Goal: Task Accomplishment & Management: Complete application form

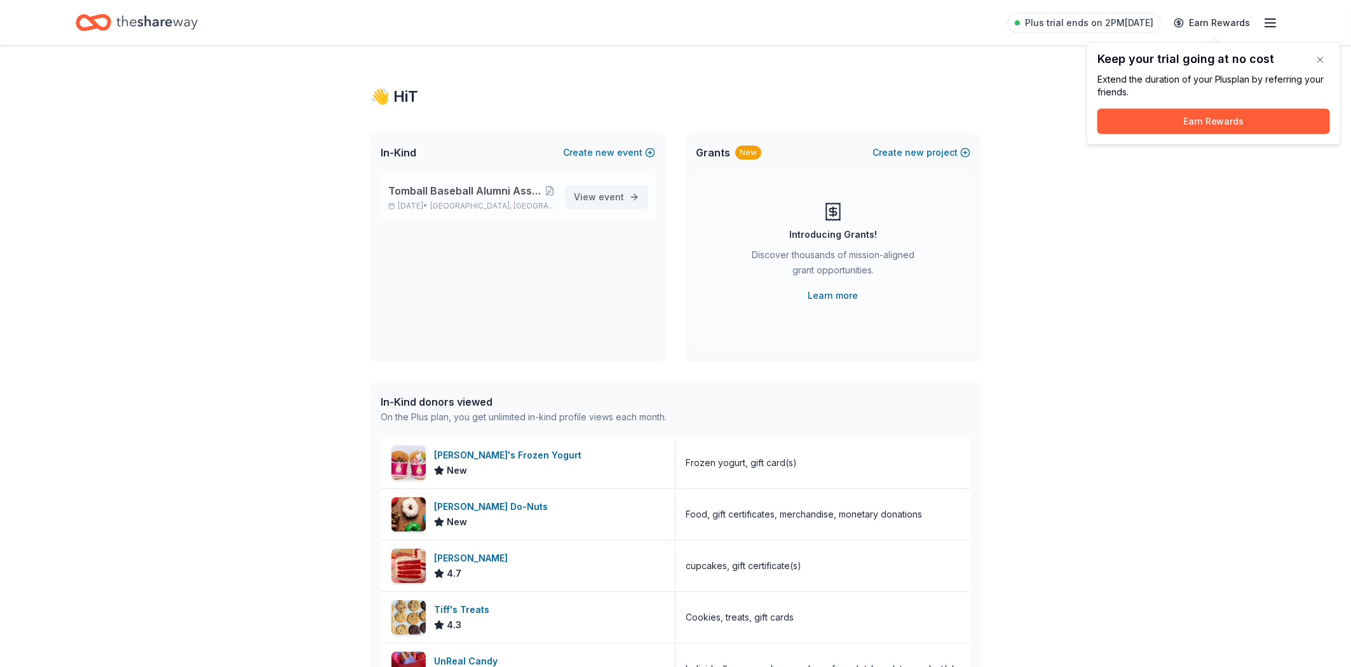
click at [606, 195] on span "event" at bounding box center [611, 196] width 25 height 11
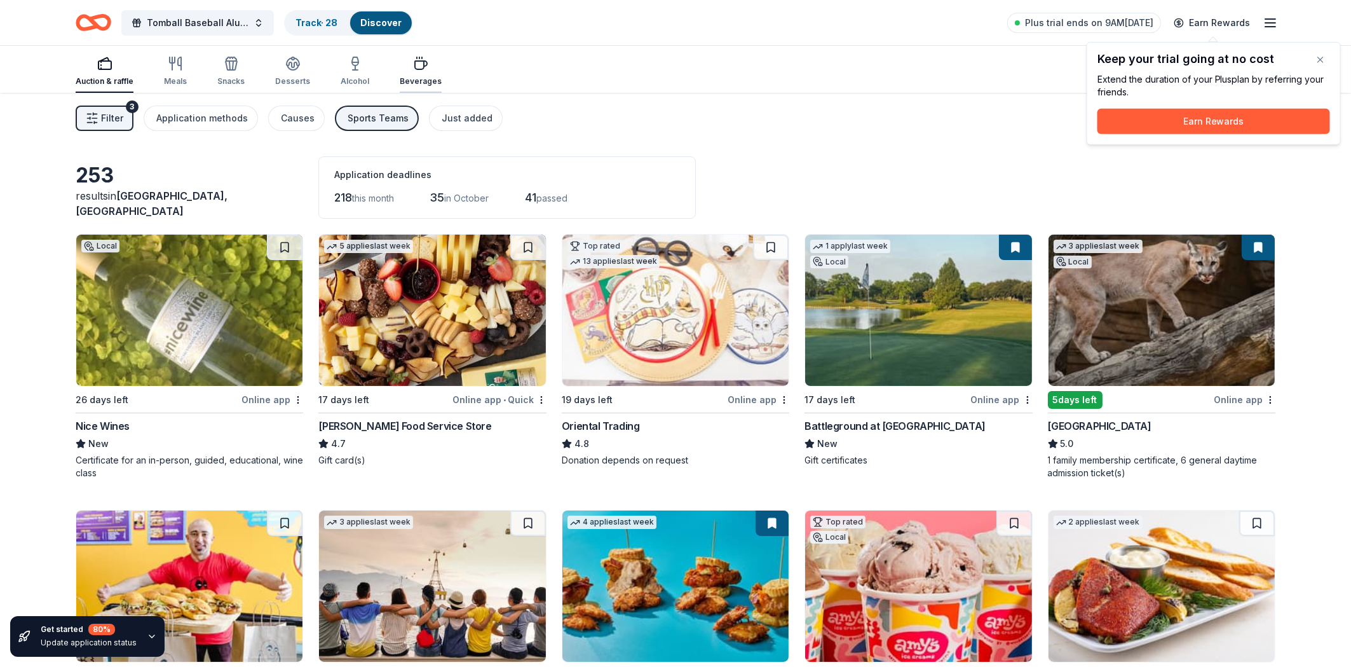
click at [415, 81] on div "Beverages" at bounding box center [421, 81] width 42 height 10
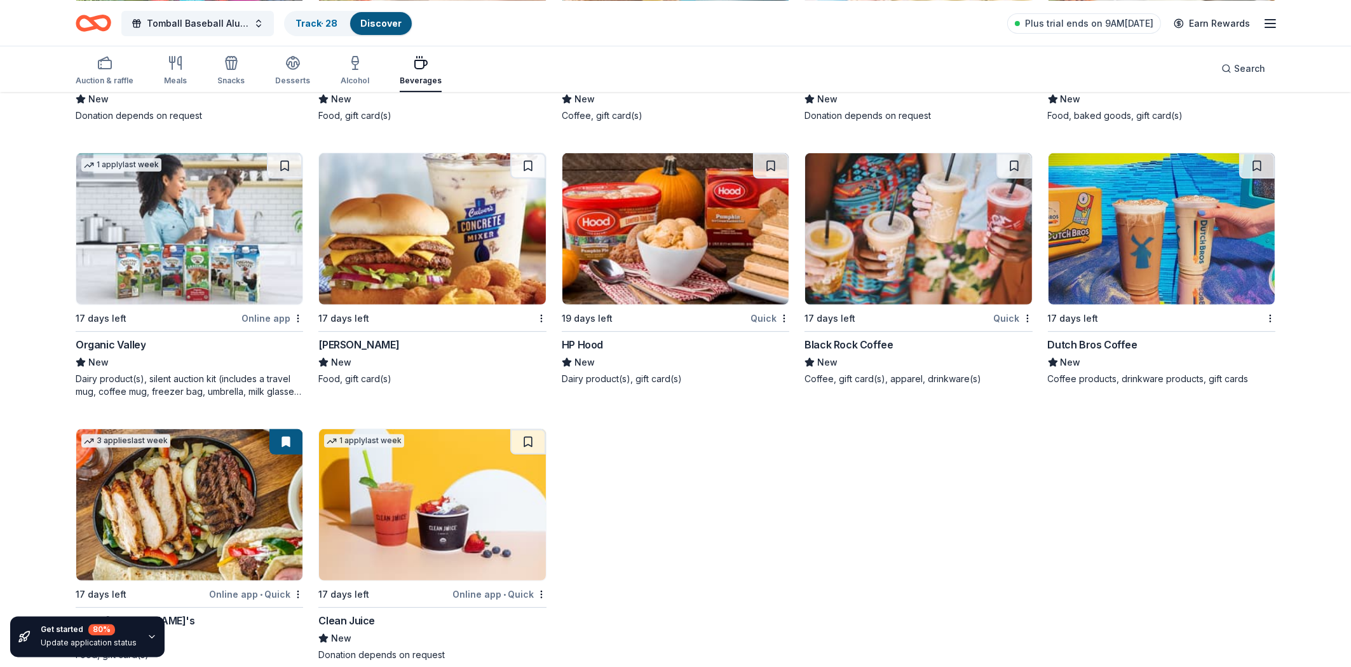
scroll to position [1192, 0]
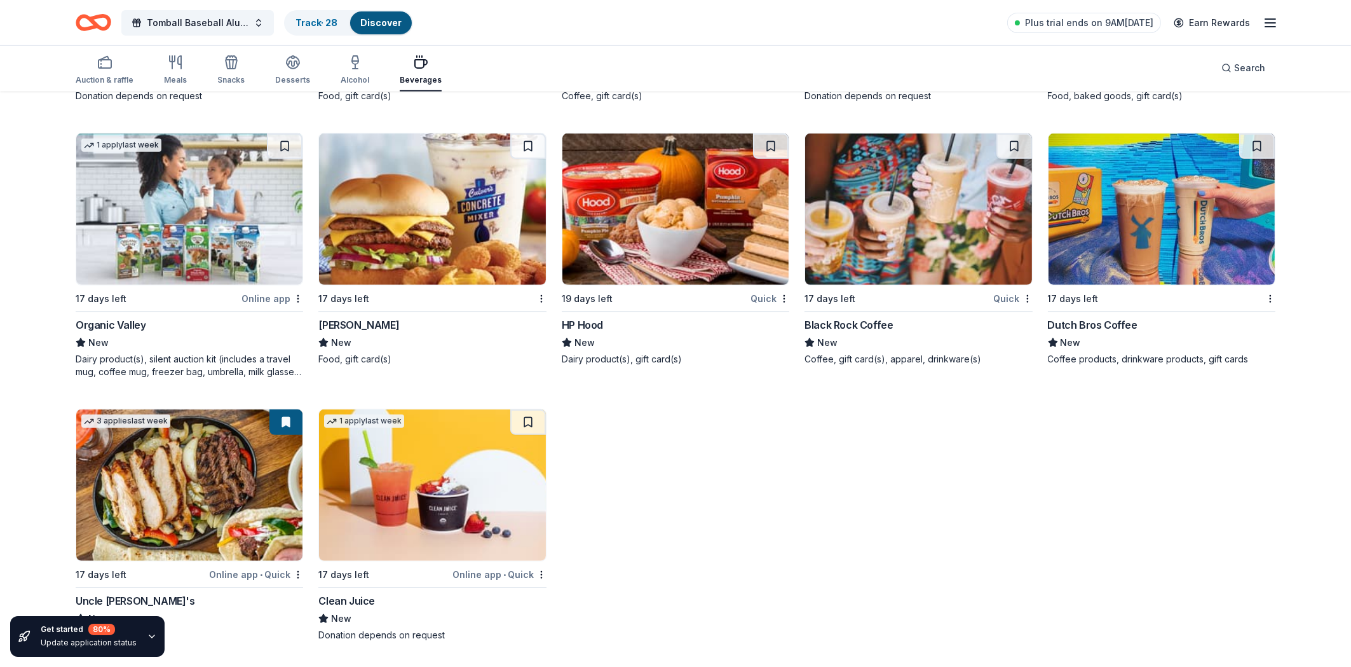
click at [197, 485] on img at bounding box center [189, 484] width 226 height 151
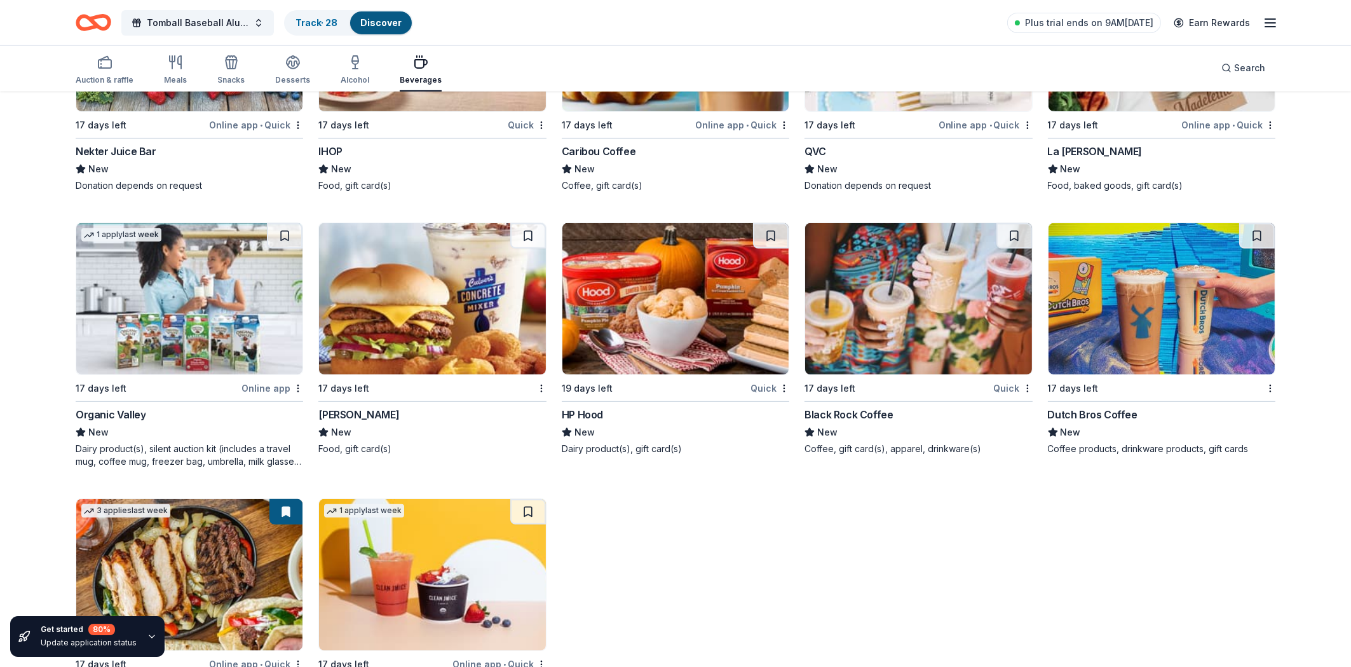
scroll to position [987, 0]
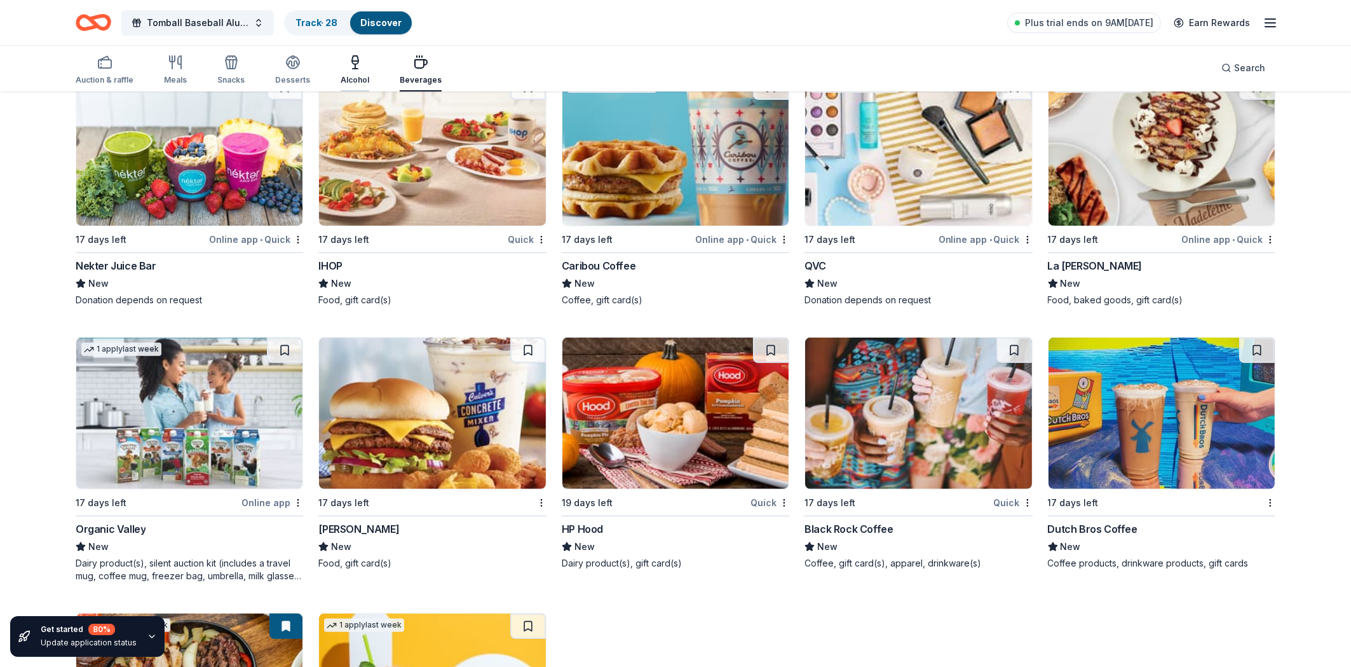
click at [348, 76] on div "Alcohol" at bounding box center [355, 80] width 29 height 10
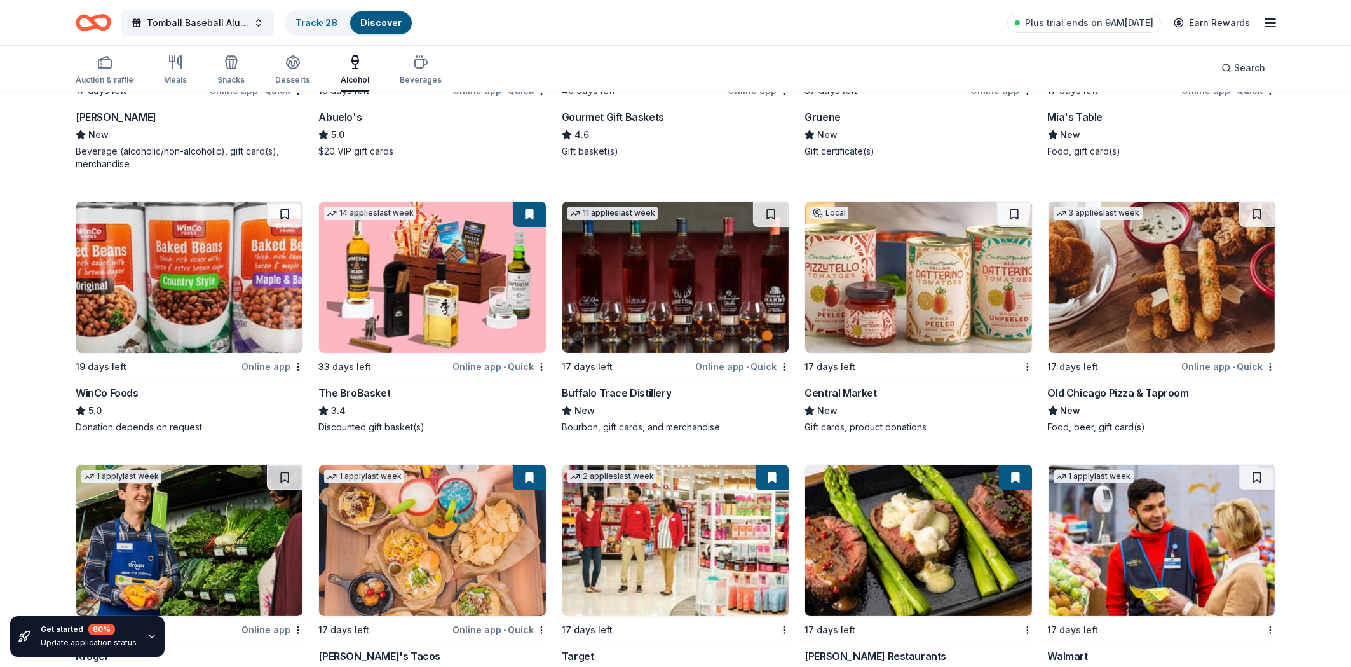
scroll to position [341, 0]
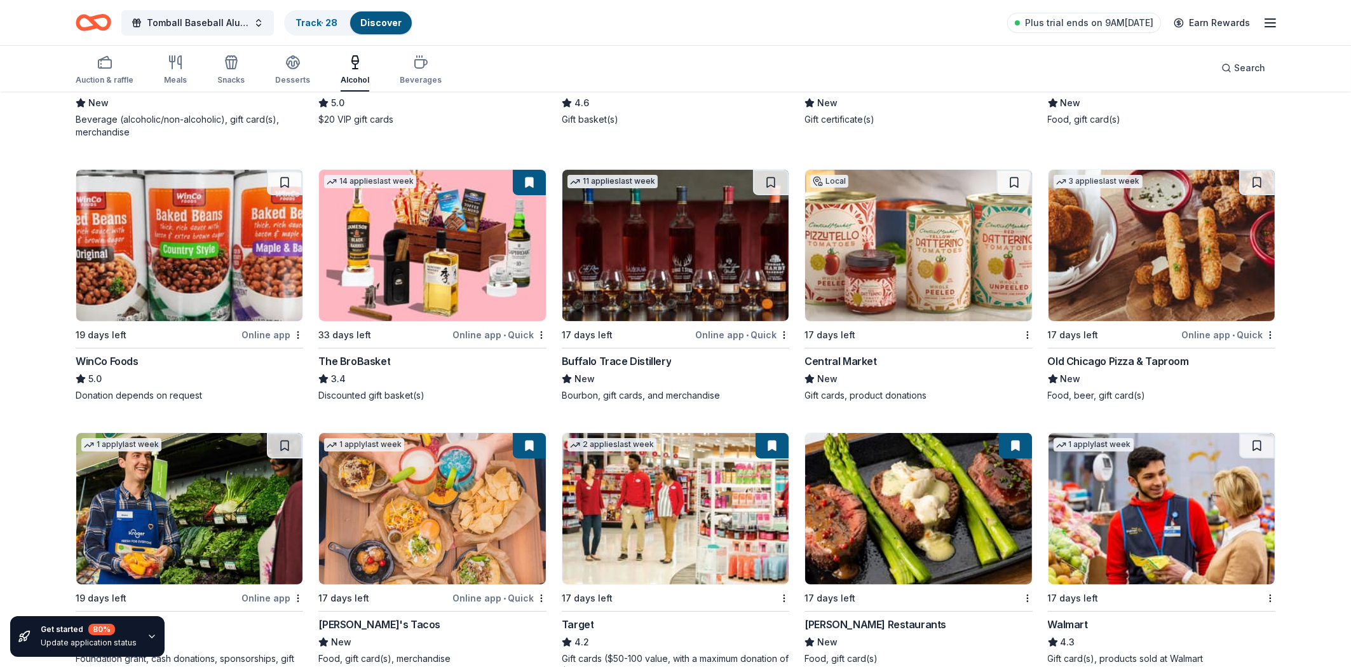
click at [723, 334] on div "Online app • Quick" at bounding box center [742, 335] width 94 height 16
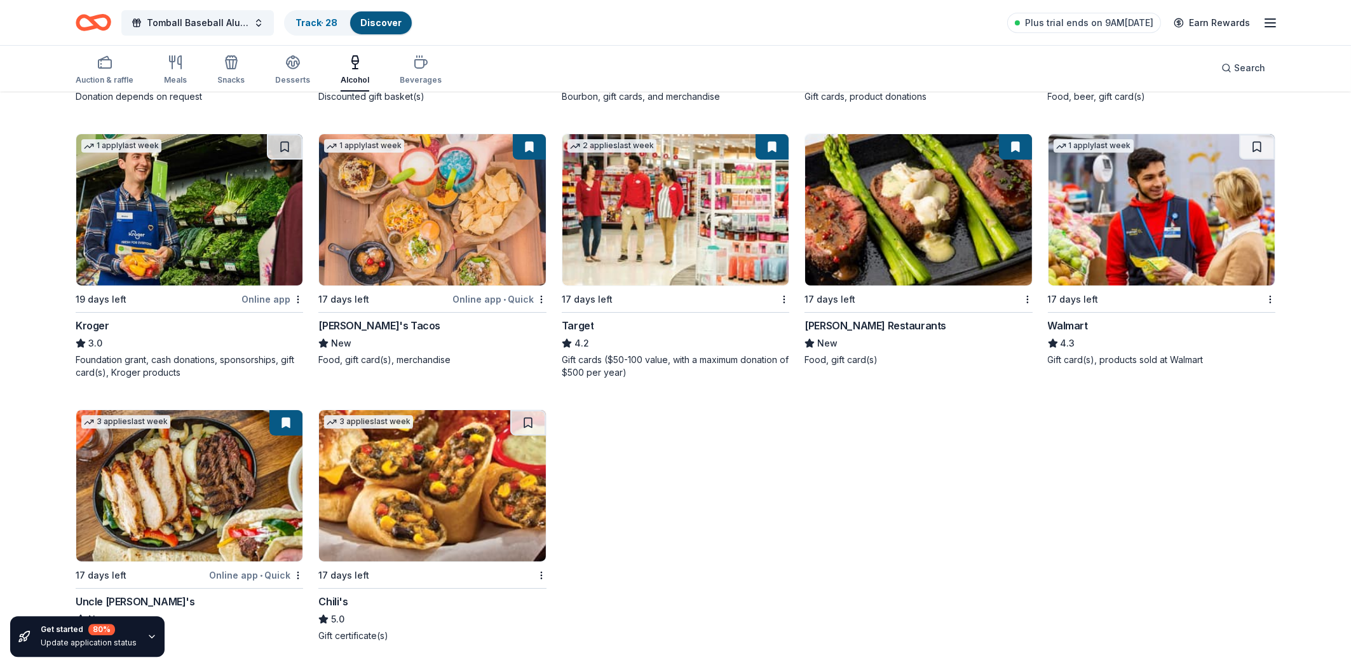
scroll to position [640, 0]
click at [525, 416] on button at bounding box center [528, 421] width 36 height 25
click at [470, 466] on img at bounding box center [432, 484] width 226 height 151
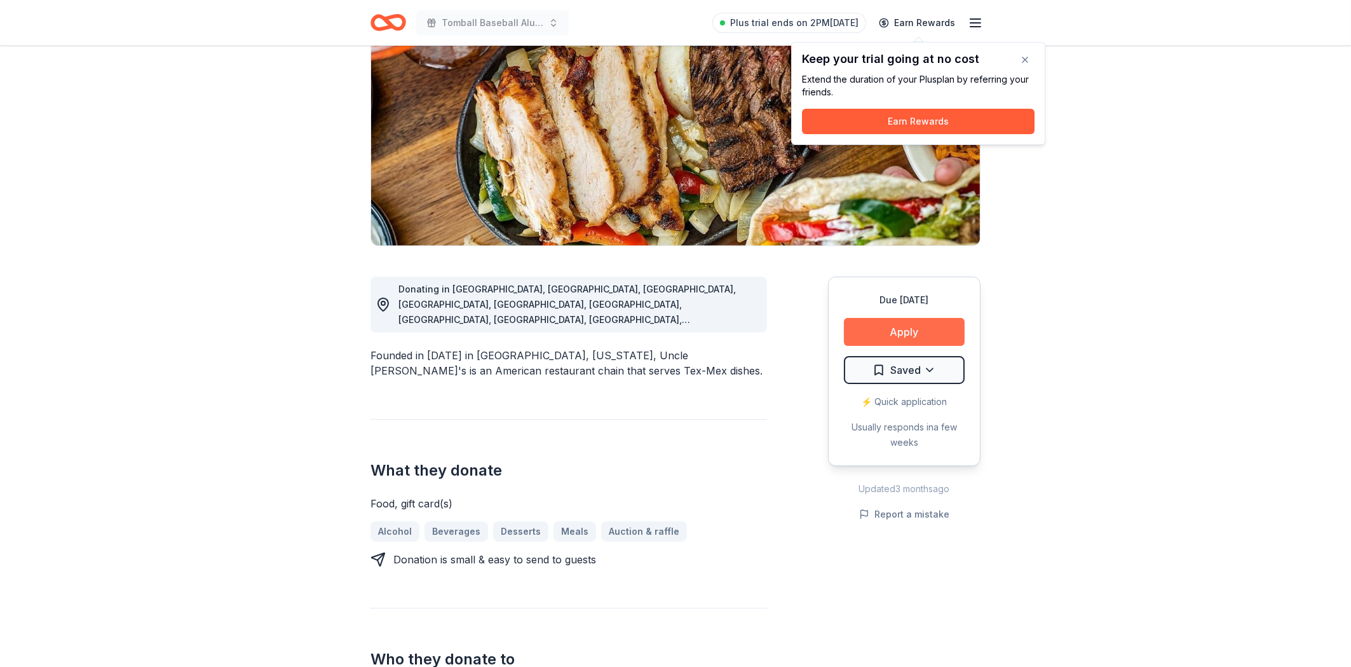
scroll to position [136, 0]
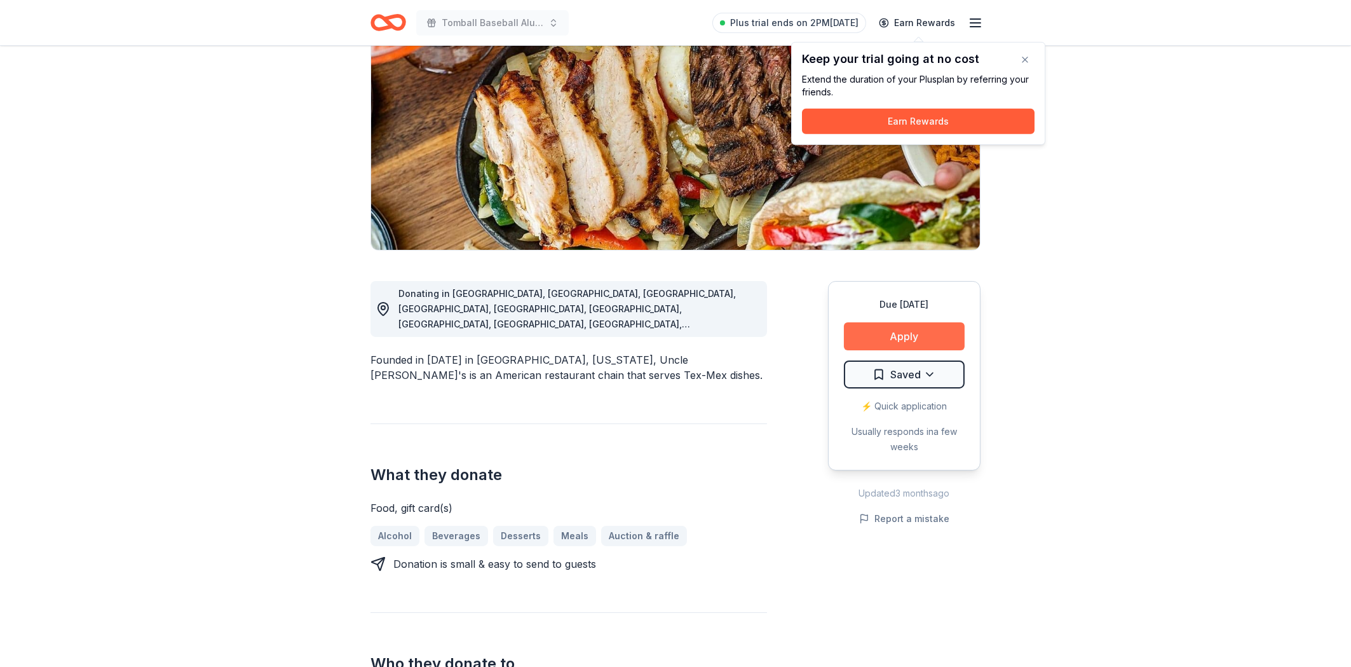
click at [928, 342] on button "Apply" at bounding box center [904, 336] width 121 height 28
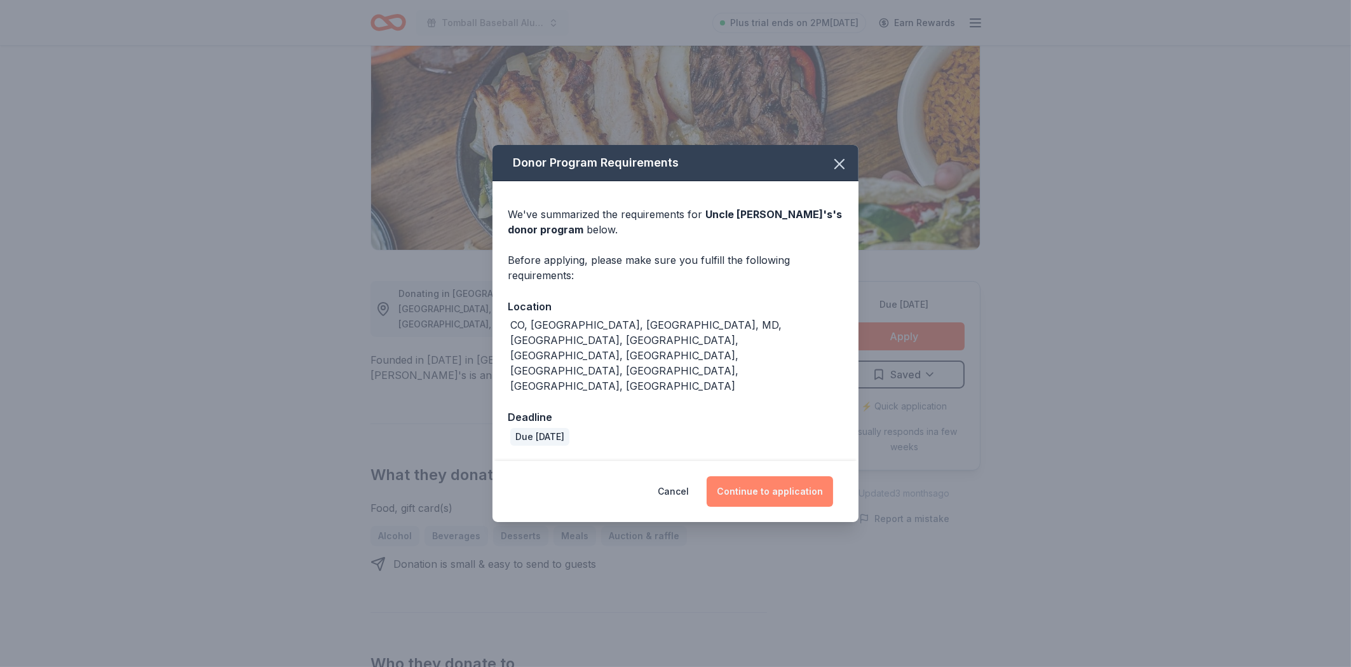
click at [758, 476] on button "Continue to application" at bounding box center [770, 491] width 126 height 31
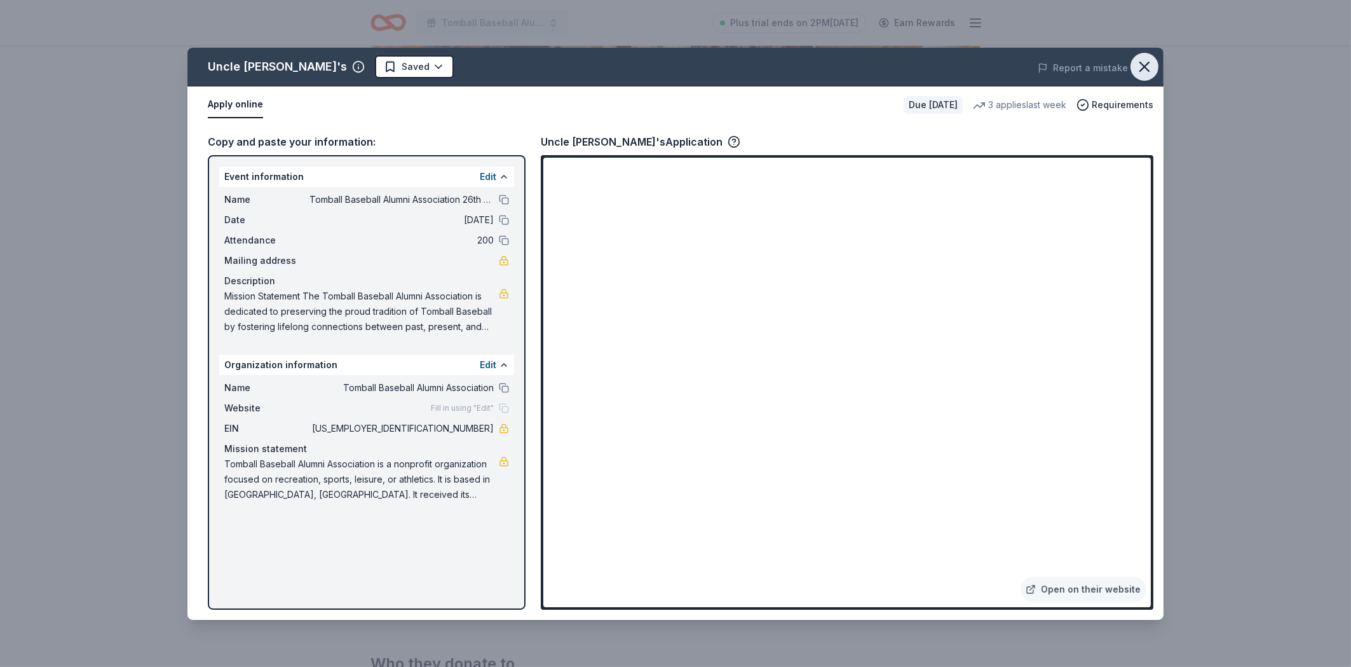
click at [1144, 57] on button "button" at bounding box center [1144, 67] width 28 height 28
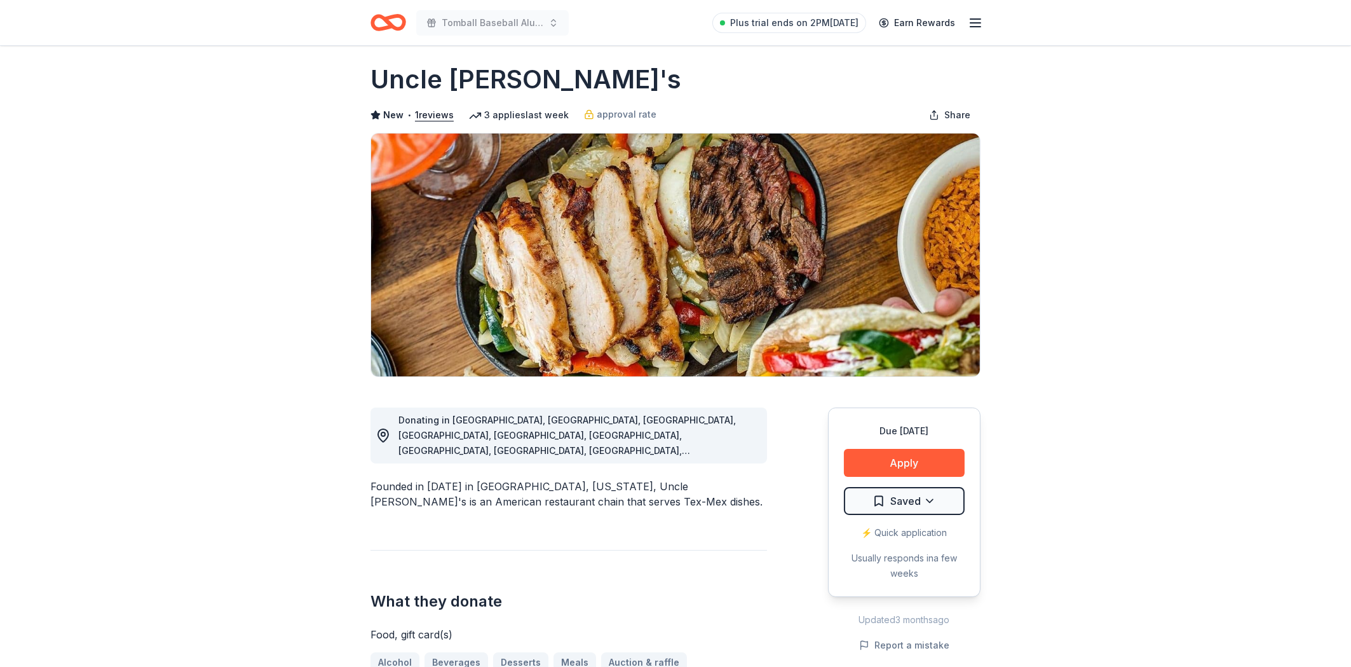
scroll to position [0, 0]
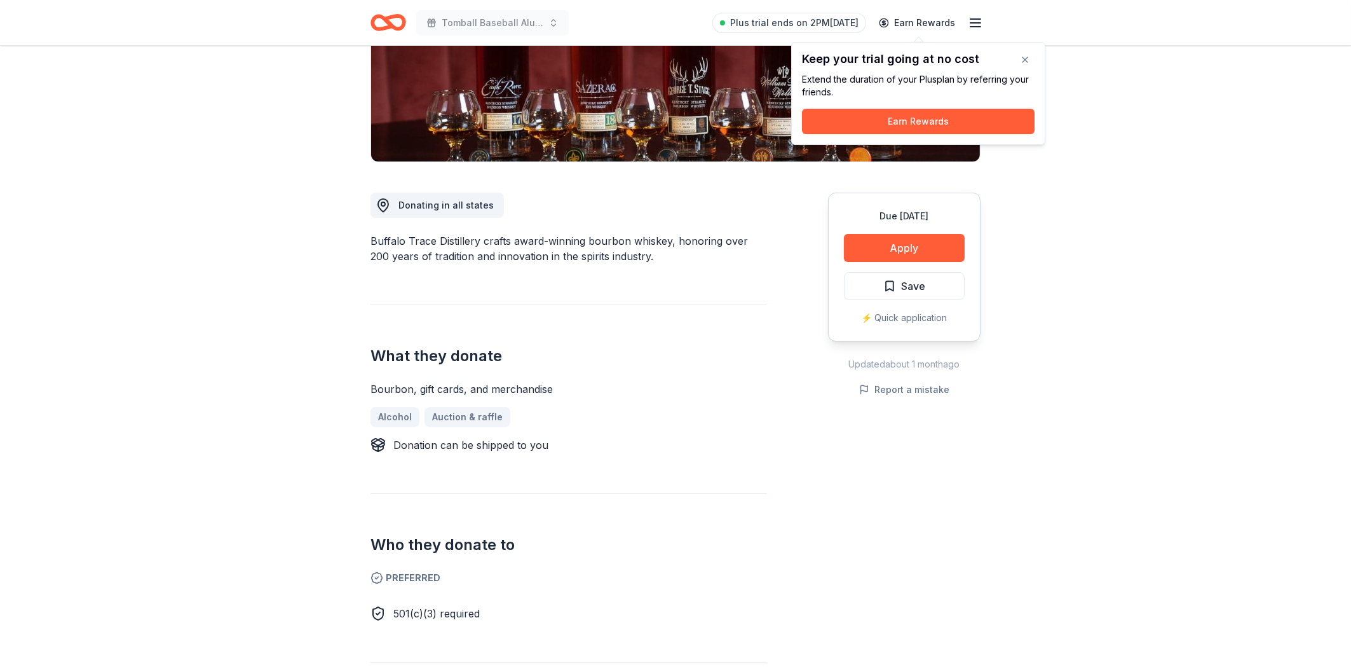
scroll to position [204, 0]
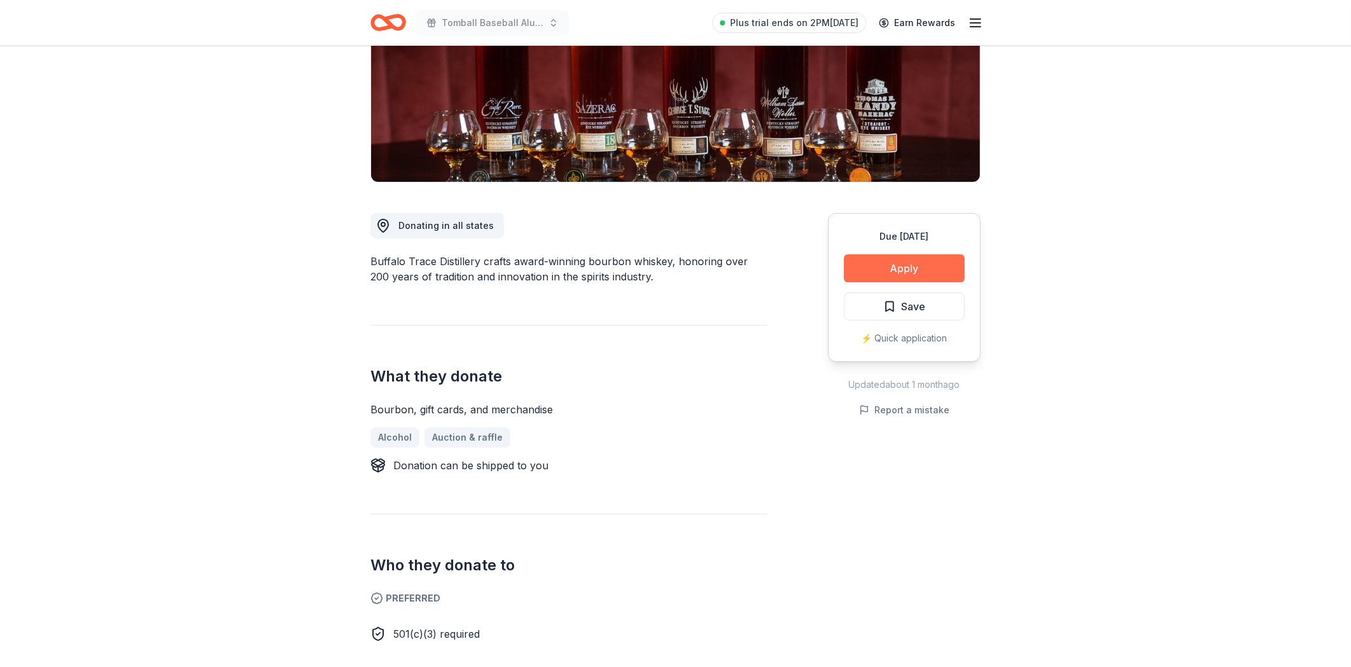
click at [872, 265] on button "Apply" at bounding box center [904, 268] width 121 height 28
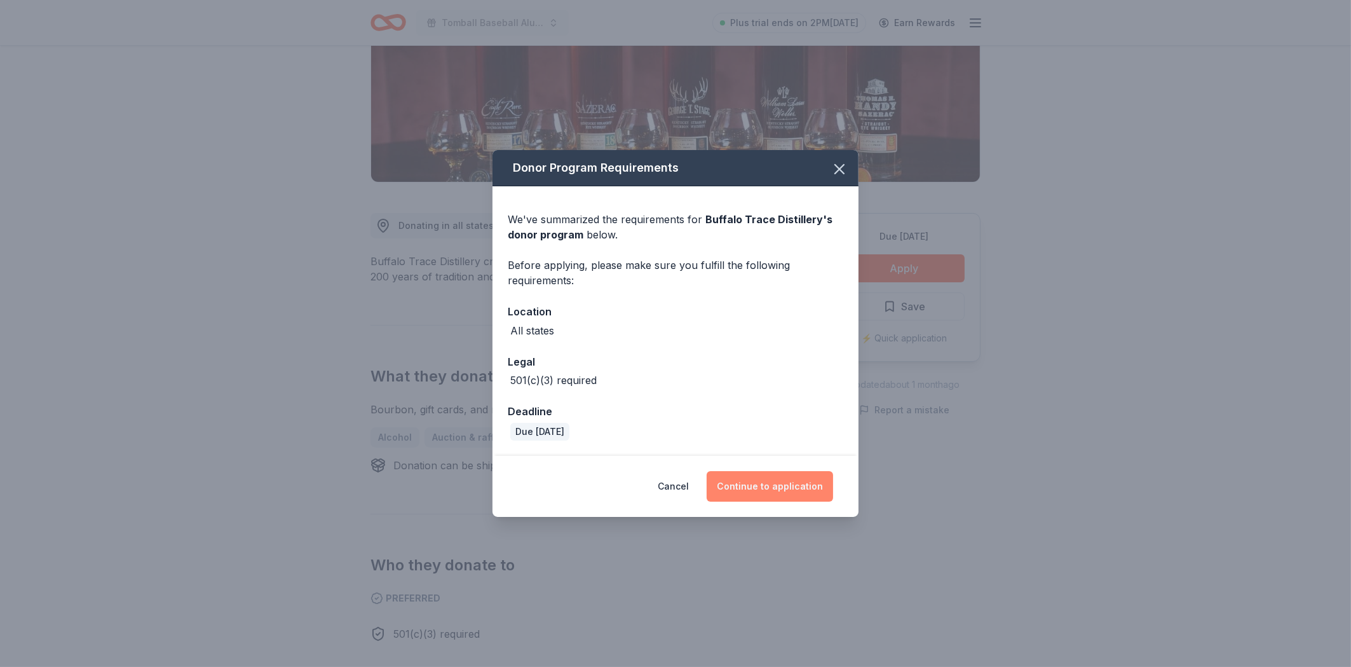
click at [773, 487] on button "Continue to application" at bounding box center [770, 486] width 126 height 31
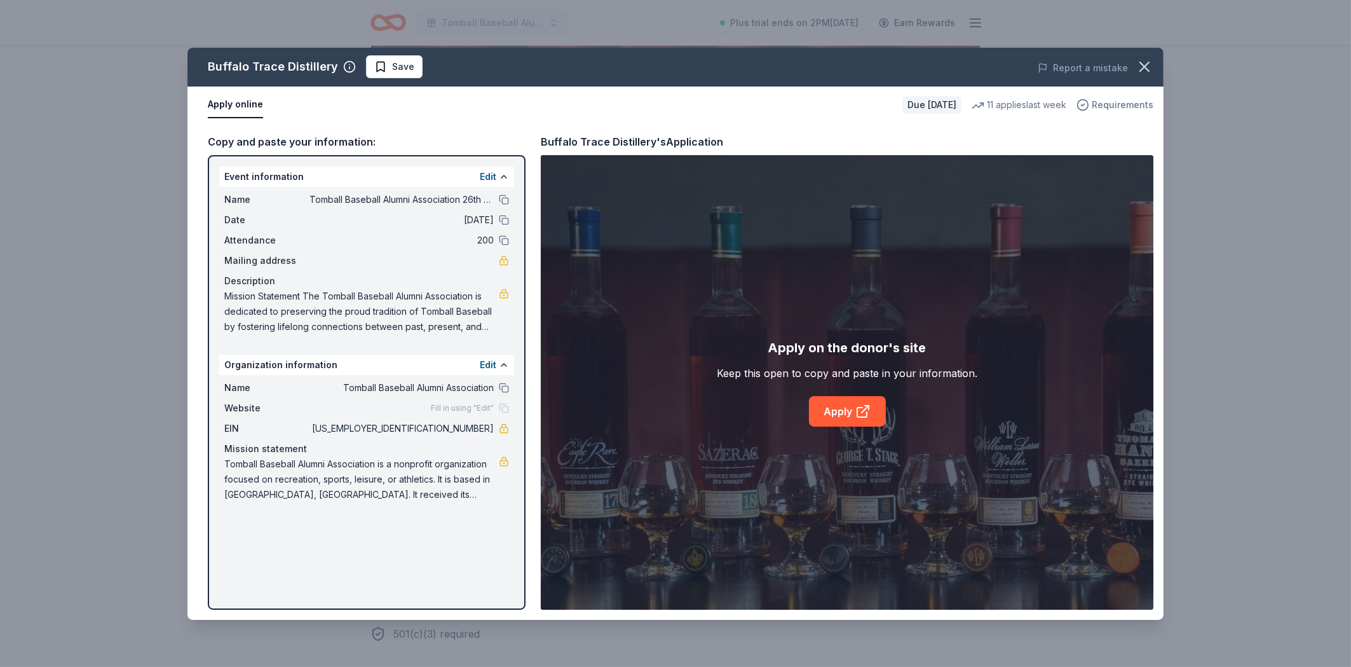
click at [1111, 107] on span "Requirements" at bounding box center [1123, 104] width 62 height 15
click at [853, 410] on link "Apply" at bounding box center [847, 411] width 77 height 31
